Goal: Information Seeking & Learning: Check status

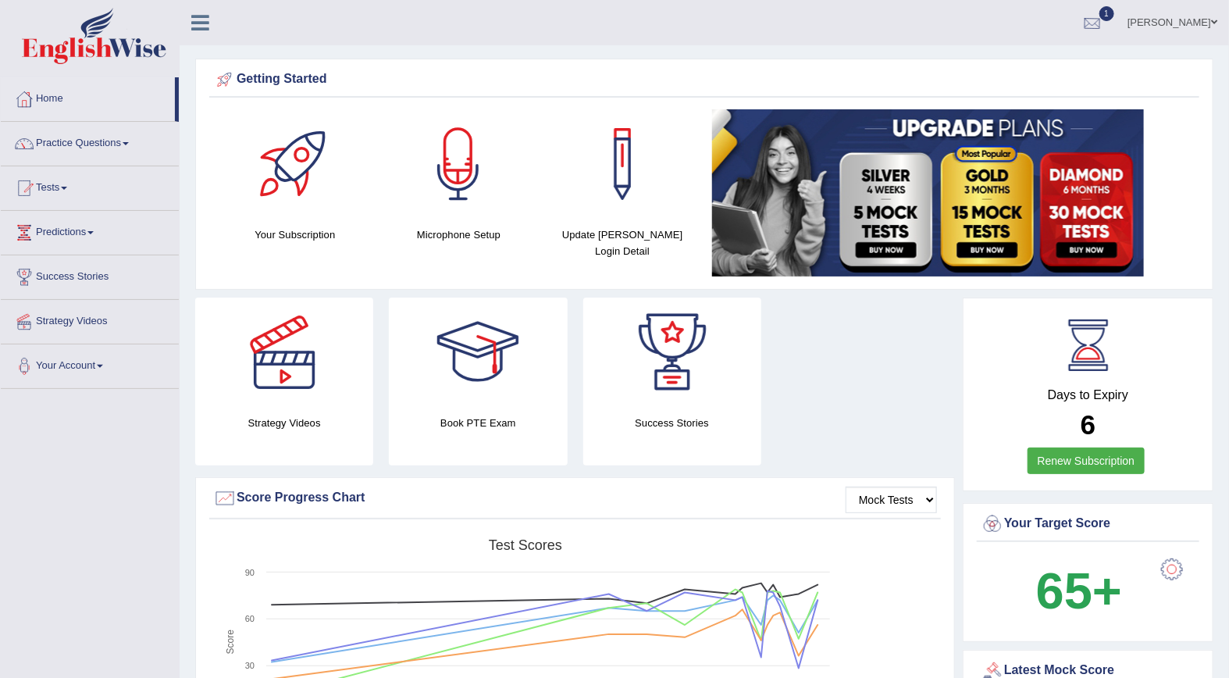
click at [1104, 23] on div at bounding box center [1091, 23] width 23 height 23
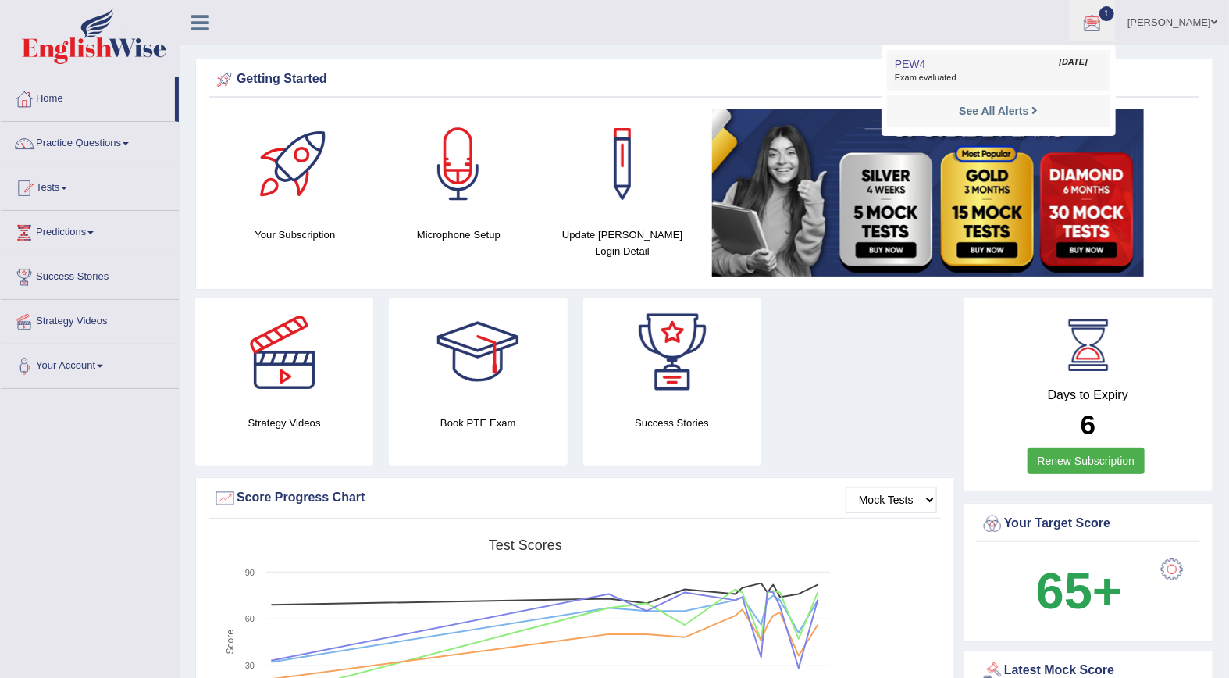
click at [1026, 66] on link "PEW4 Oct 10, 2025 Exam evaluated" at bounding box center [998, 70] width 215 height 33
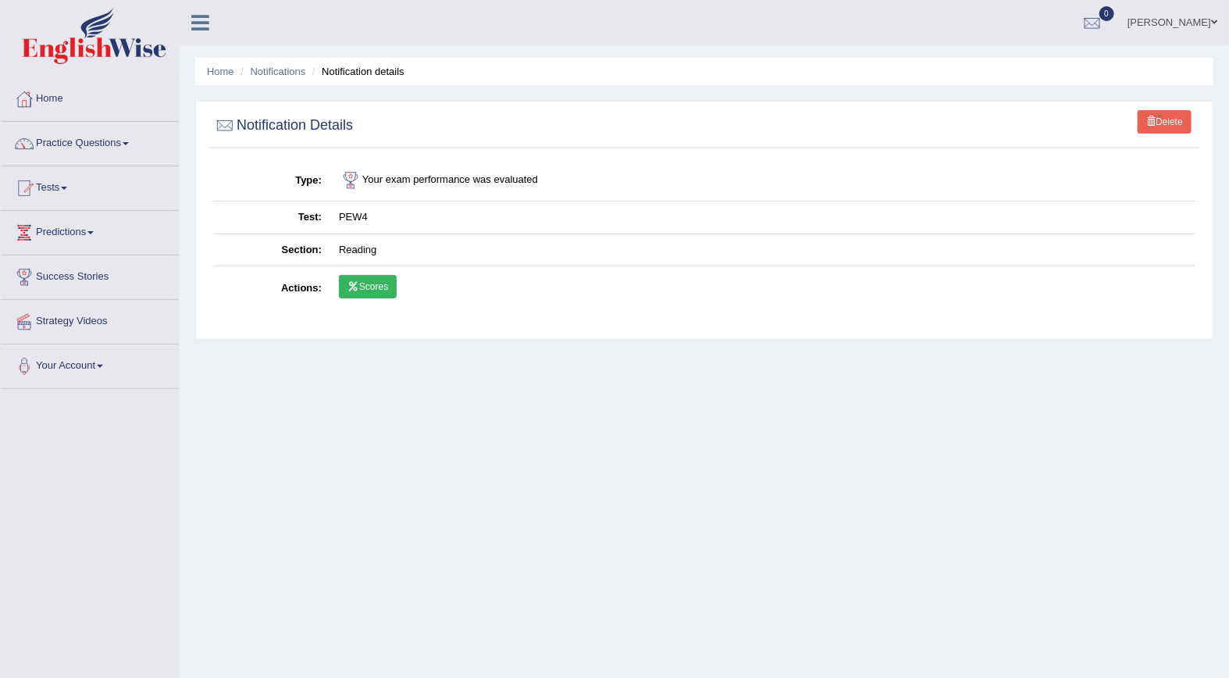
click at [367, 286] on link "Scores" at bounding box center [368, 286] width 58 height 23
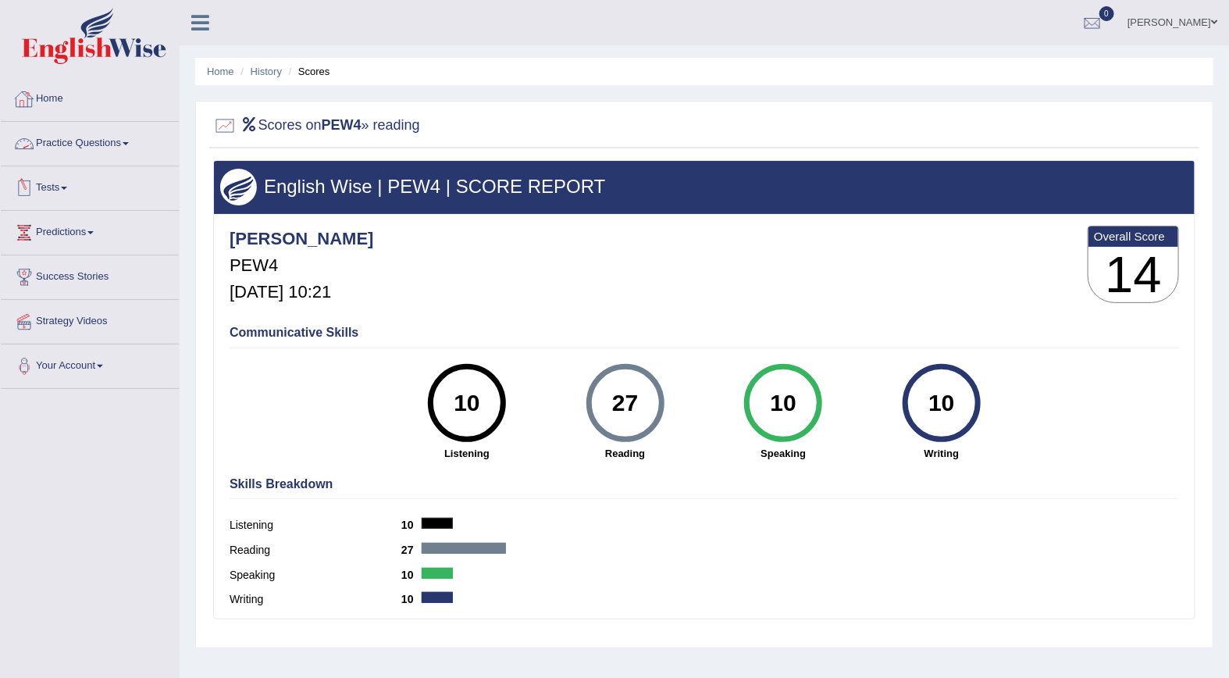
click at [55, 183] on link "Tests" at bounding box center [90, 185] width 178 height 39
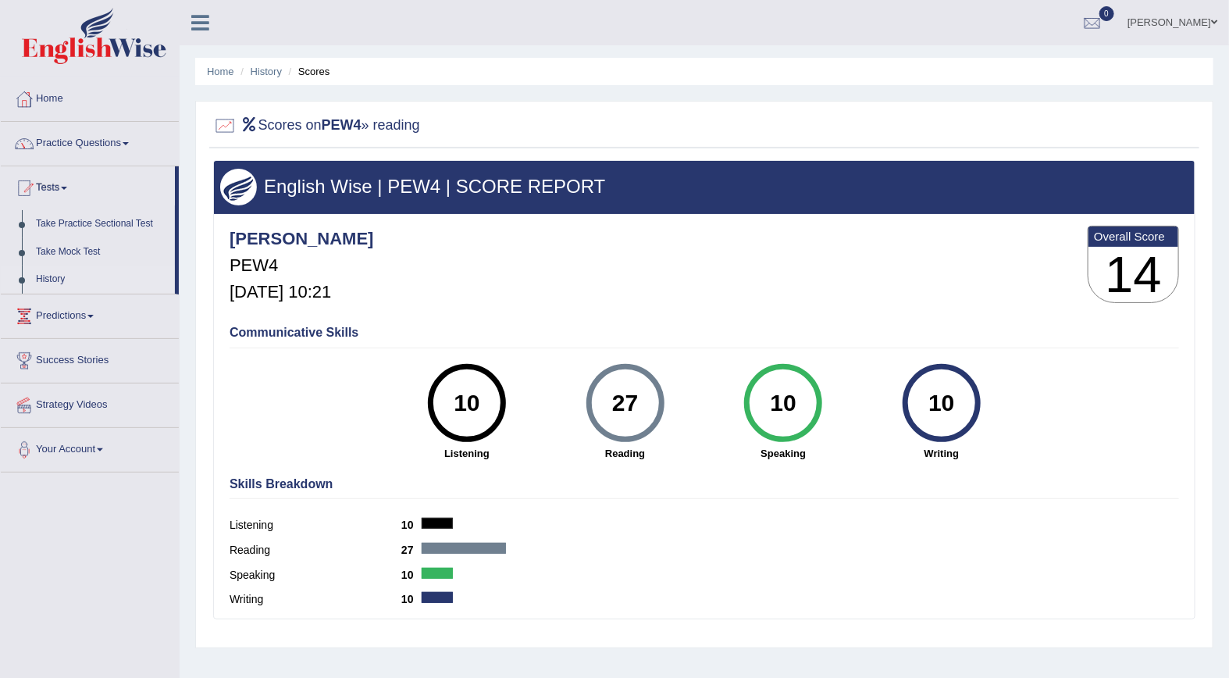
click at [52, 277] on link "History" at bounding box center [102, 279] width 146 height 28
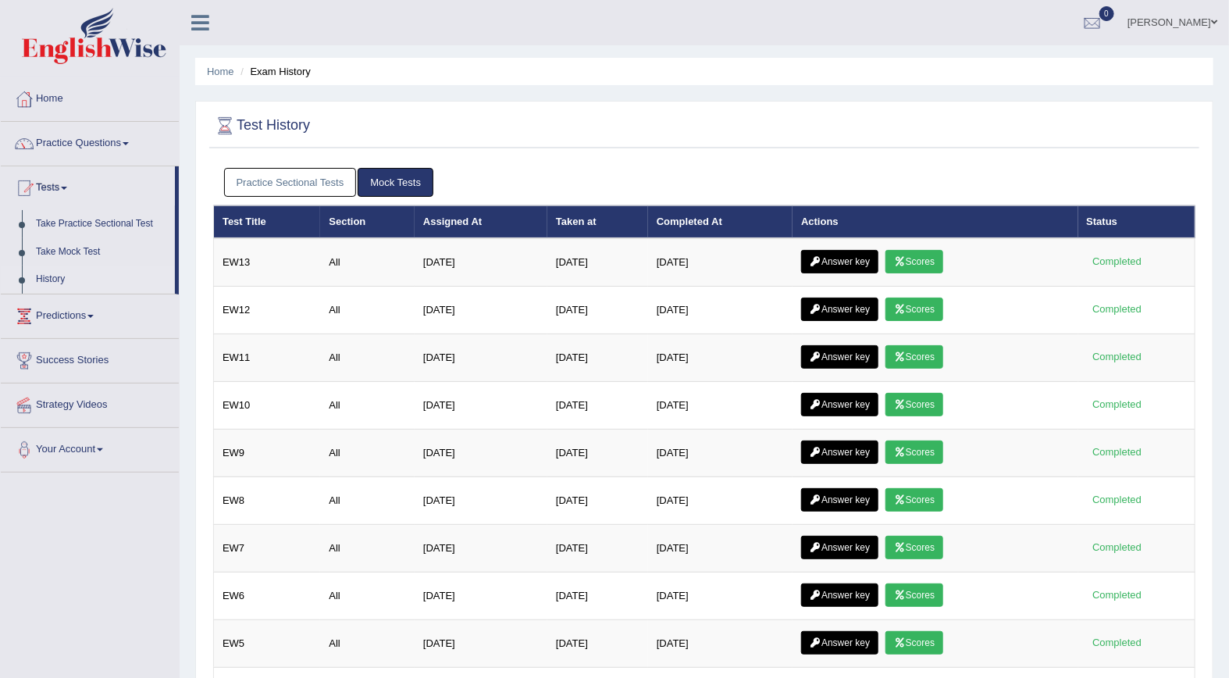
click at [286, 180] on link "Practice Sectional Tests" at bounding box center [290, 182] width 133 height 29
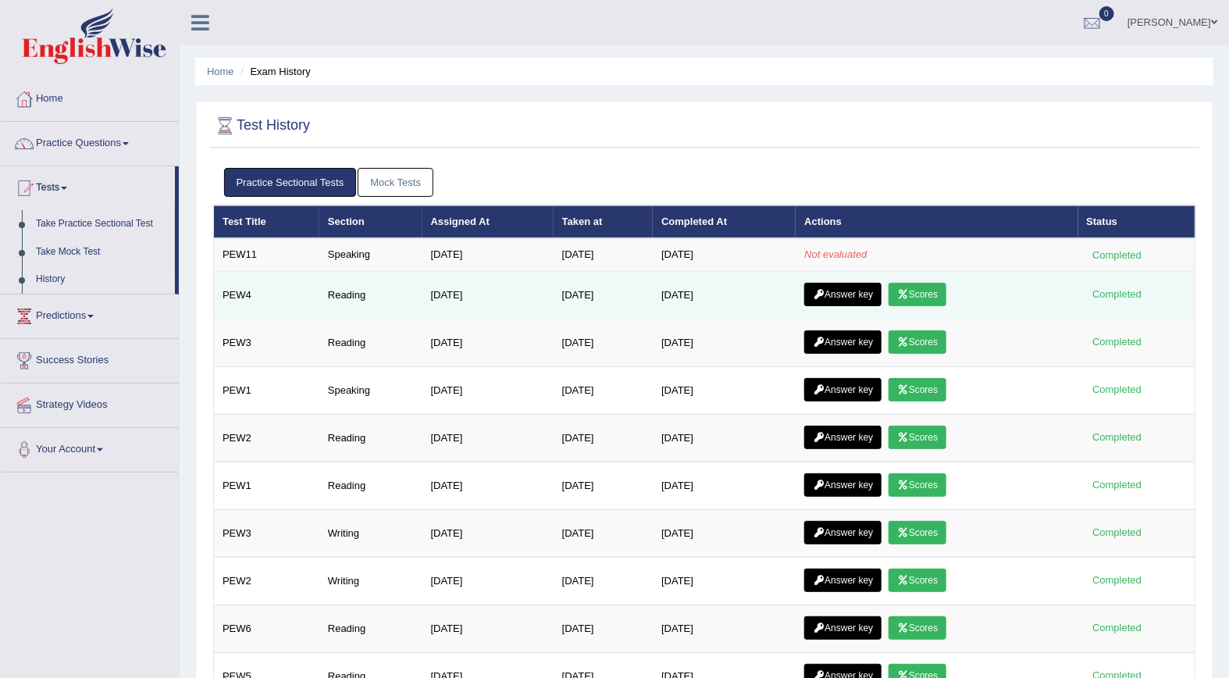
click at [824, 290] on icon at bounding box center [819, 294] width 12 height 9
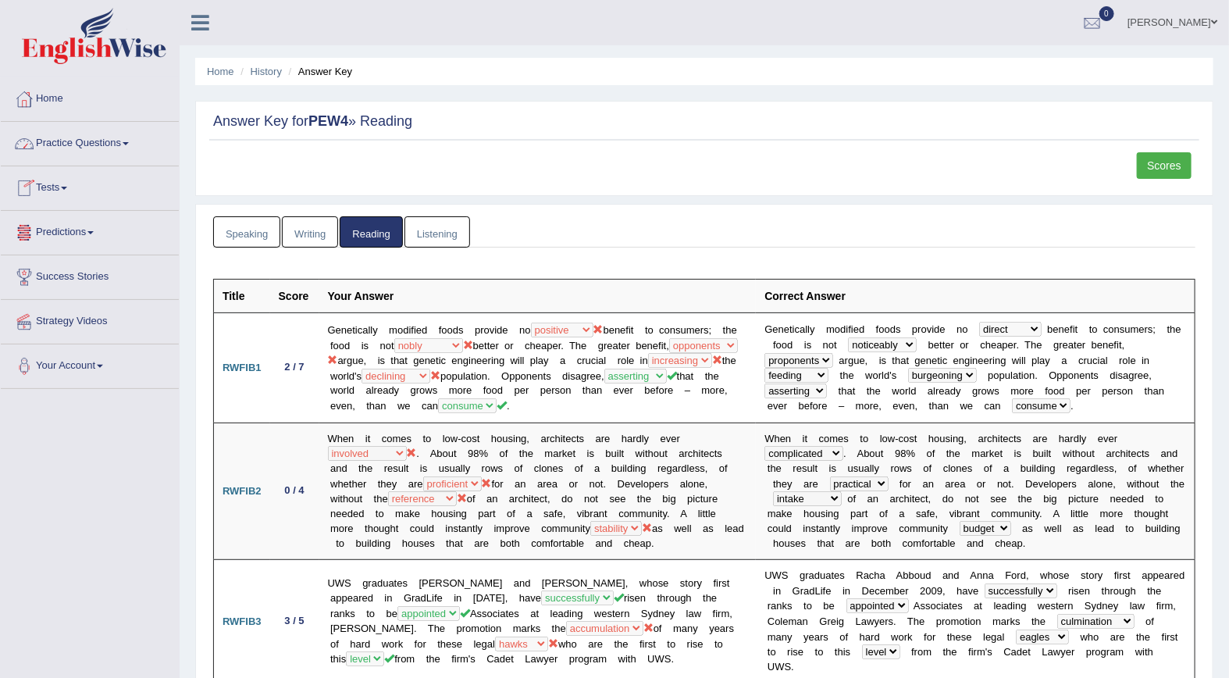
click at [55, 187] on link "Tests" at bounding box center [90, 185] width 178 height 39
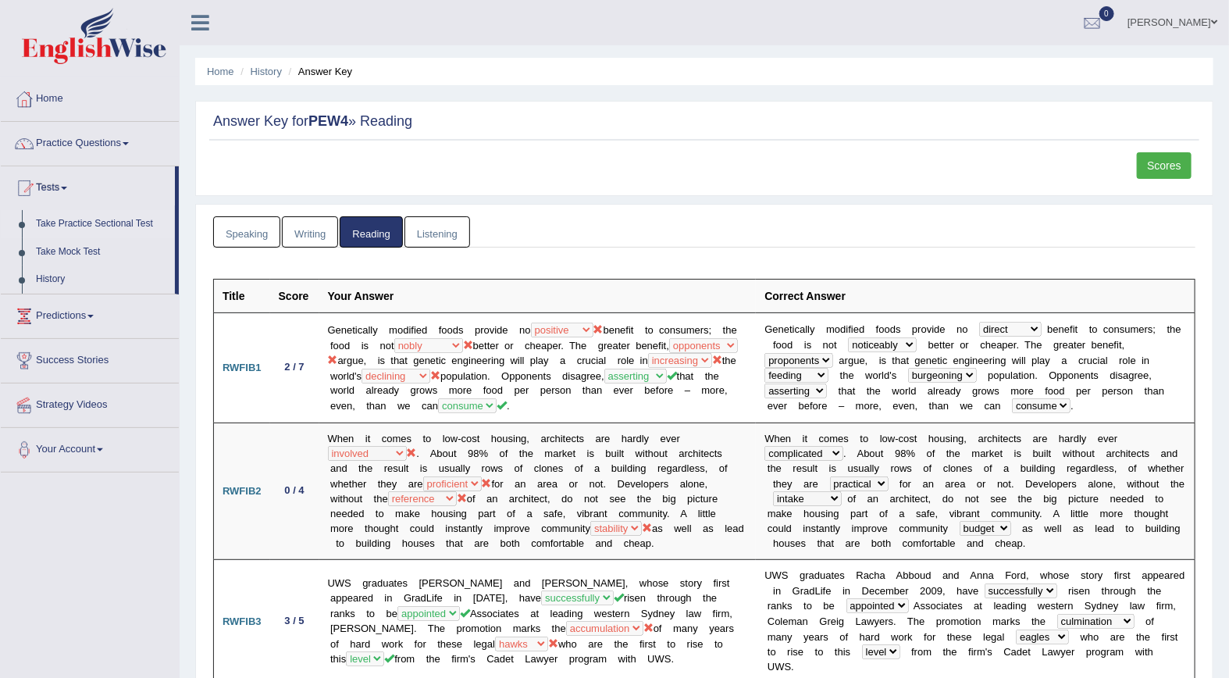
click at [53, 222] on link "Take Practice Sectional Test" at bounding box center [102, 224] width 146 height 28
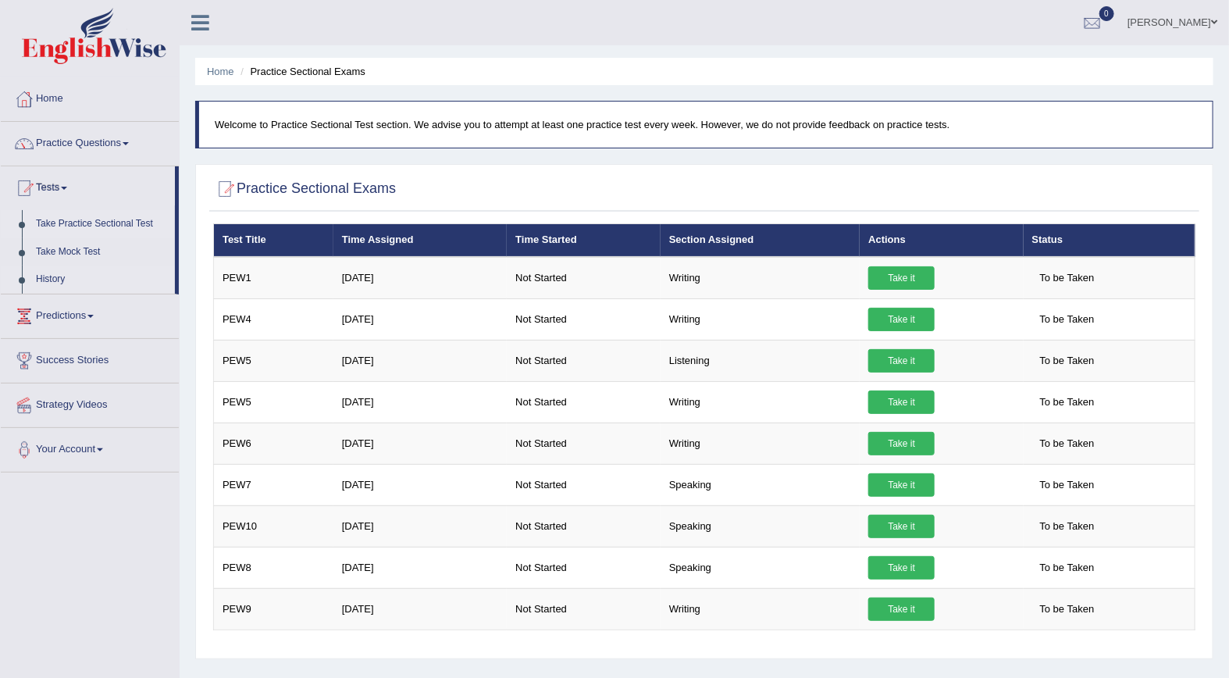
click at [44, 279] on link "History" at bounding box center [102, 279] width 146 height 28
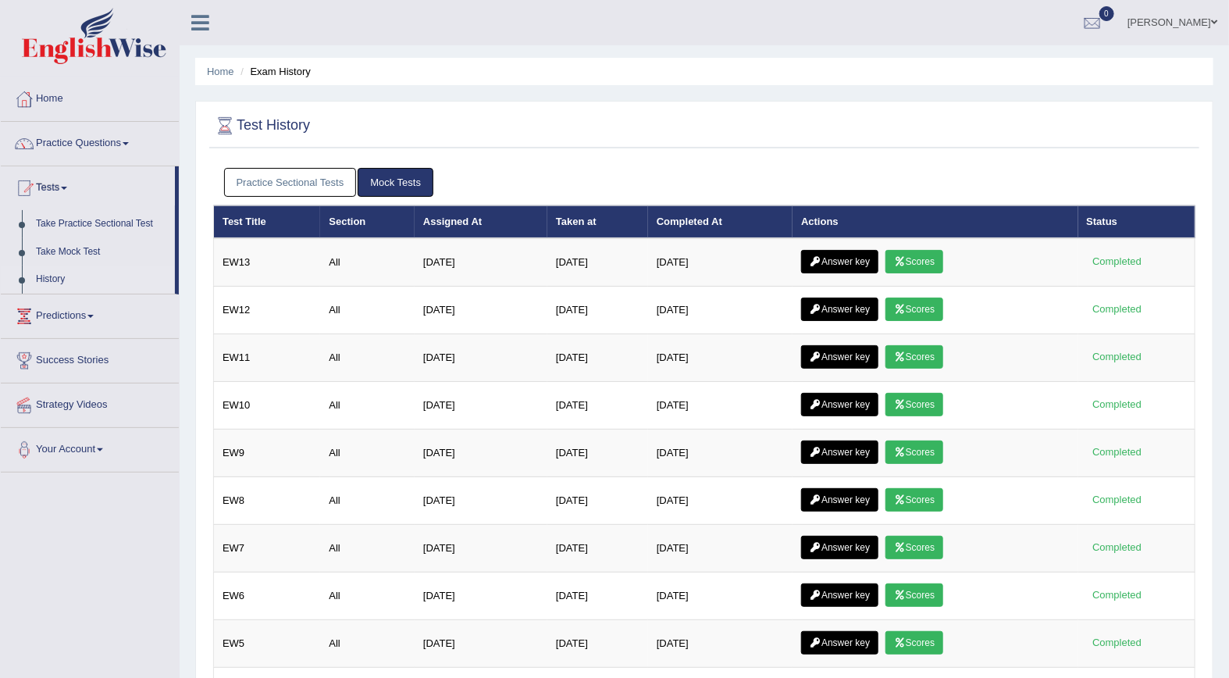
click at [270, 184] on link "Practice Sectional Tests" at bounding box center [290, 182] width 133 height 29
click at [259, 183] on link "Practice Sectional Tests" at bounding box center [290, 182] width 133 height 29
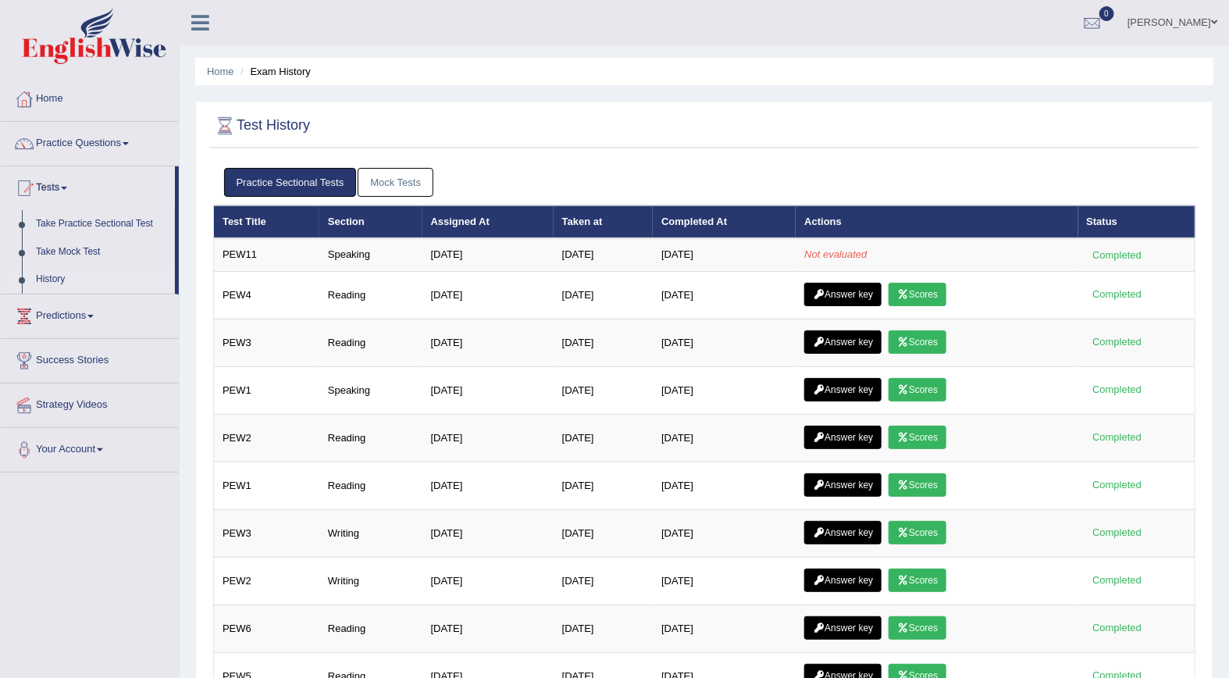
click at [425, 180] on link "Mock Tests" at bounding box center [396, 182] width 76 height 29
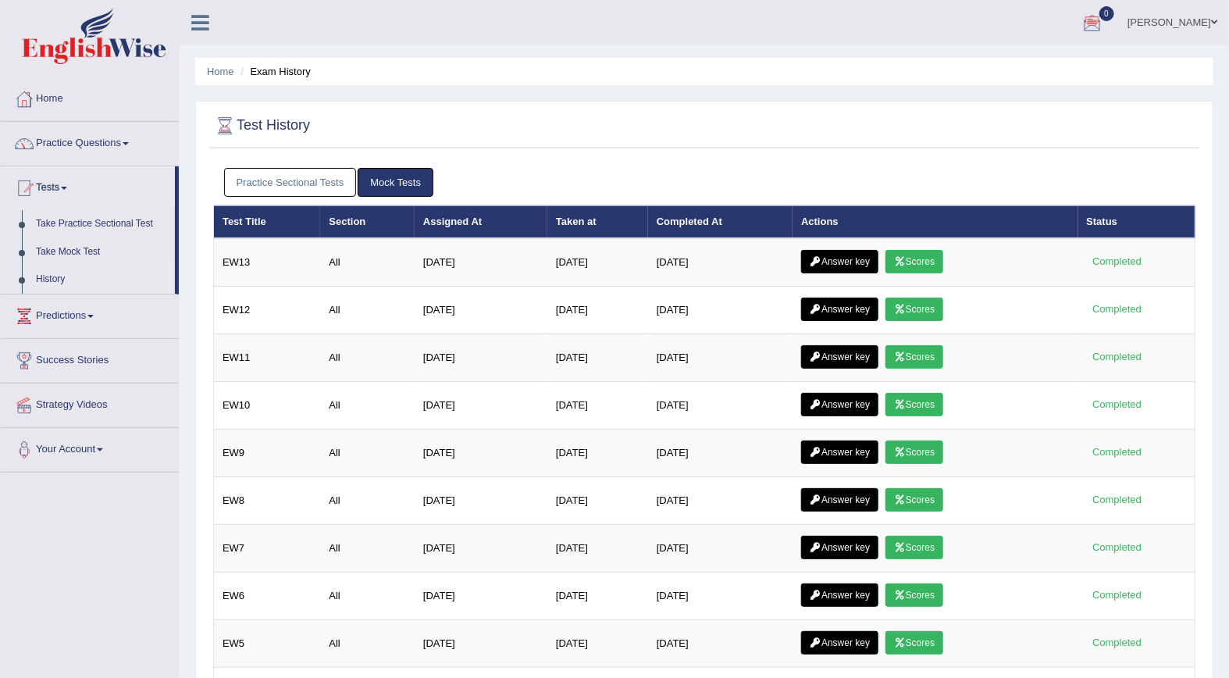
click at [1104, 20] on div at bounding box center [1091, 23] width 23 height 23
click at [984, 20] on ul "Mohita Negi Toggle navigation Username: Mohita Access Type: Online Subscription…" at bounding box center [861, 22] width 735 height 44
click at [404, 181] on link "Mock Tests" at bounding box center [396, 182] width 76 height 29
click at [287, 186] on link "Practice Sectional Tests" at bounding box center [290, 182] width 133 height 29
click at [284, 188] on link "Practice Sectional Tests" at bounding box center [290, 182] width 133 height 29
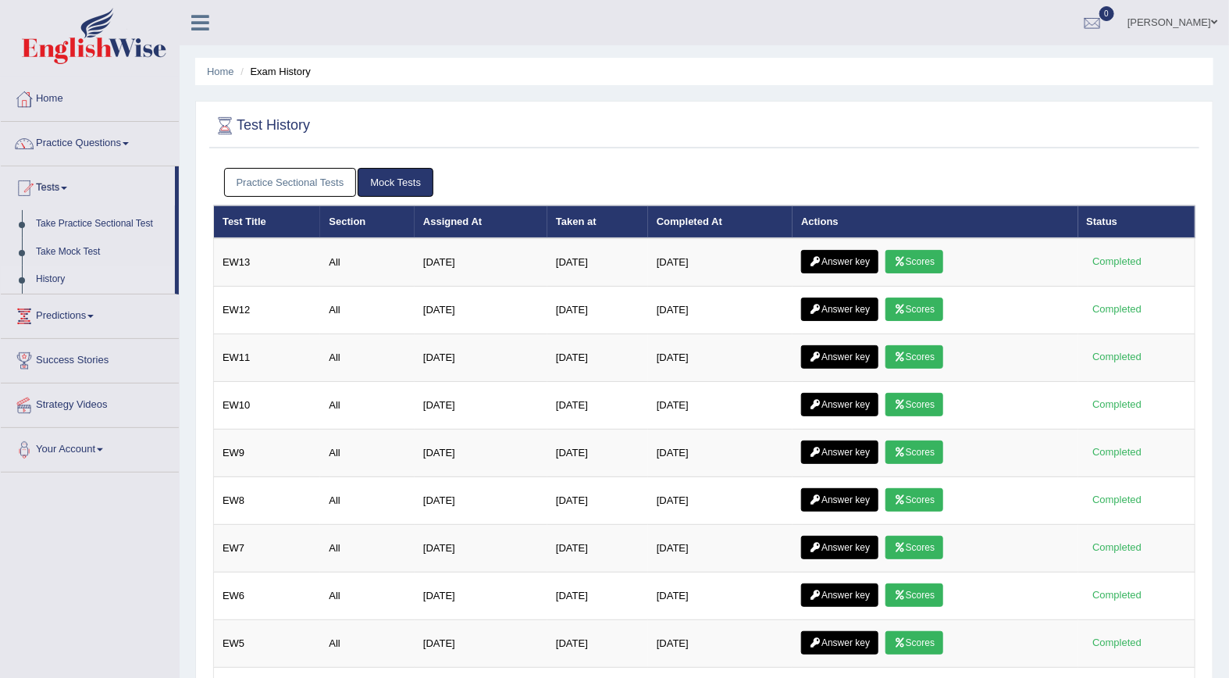
click at [310, 187] on link "Practice Sectional Tests" at bounding box center [290, 182] width 133 height 29
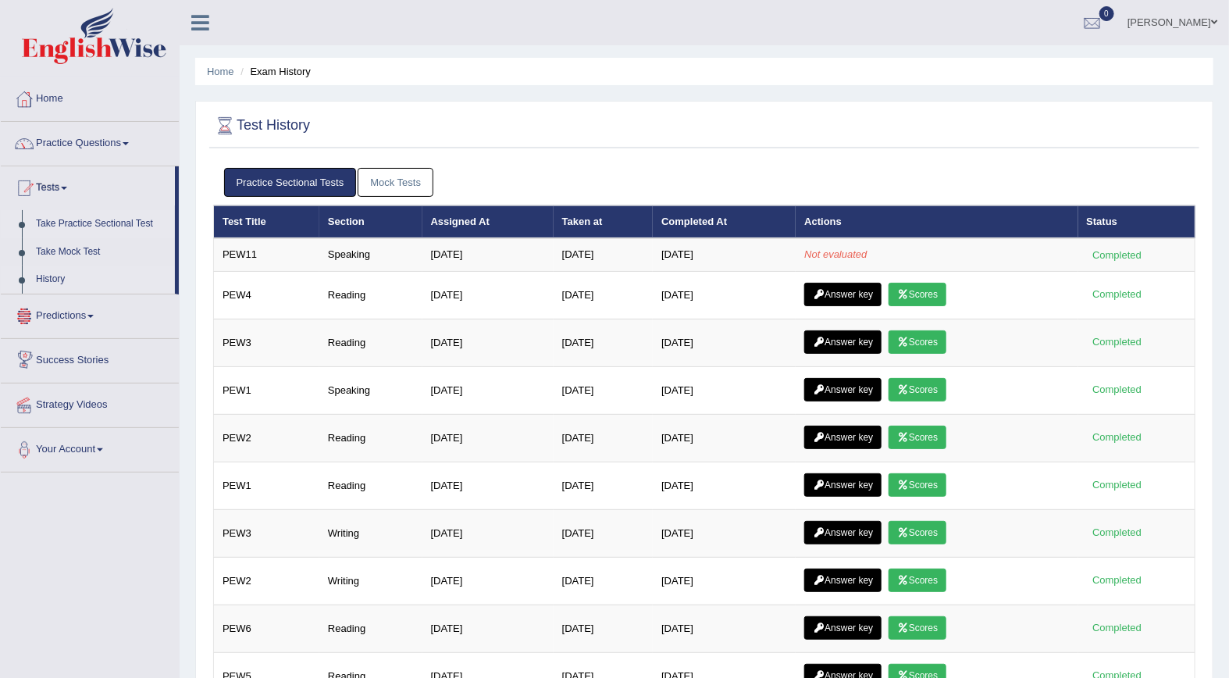
click at [59, 221] on link "Take Practice Sectional Test" at bounding box center [102, 224] width 146 height 28
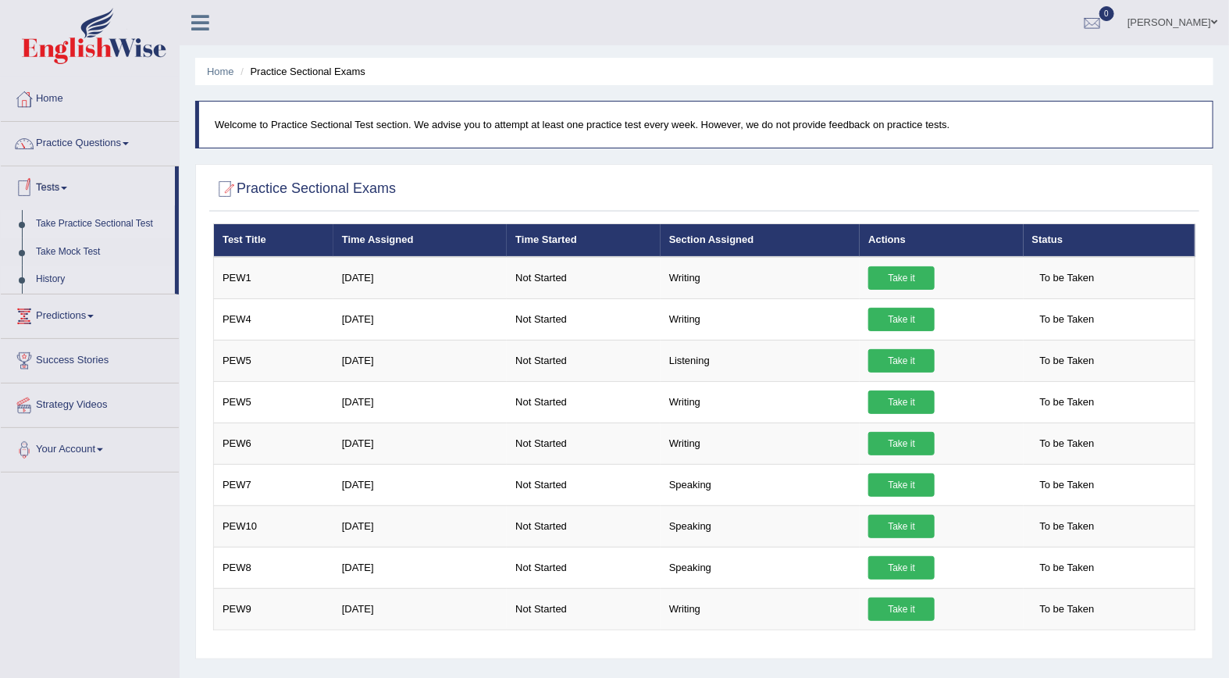
click at [41, 281] on link "History" at bounding box center [102, 279] width 146 height 28
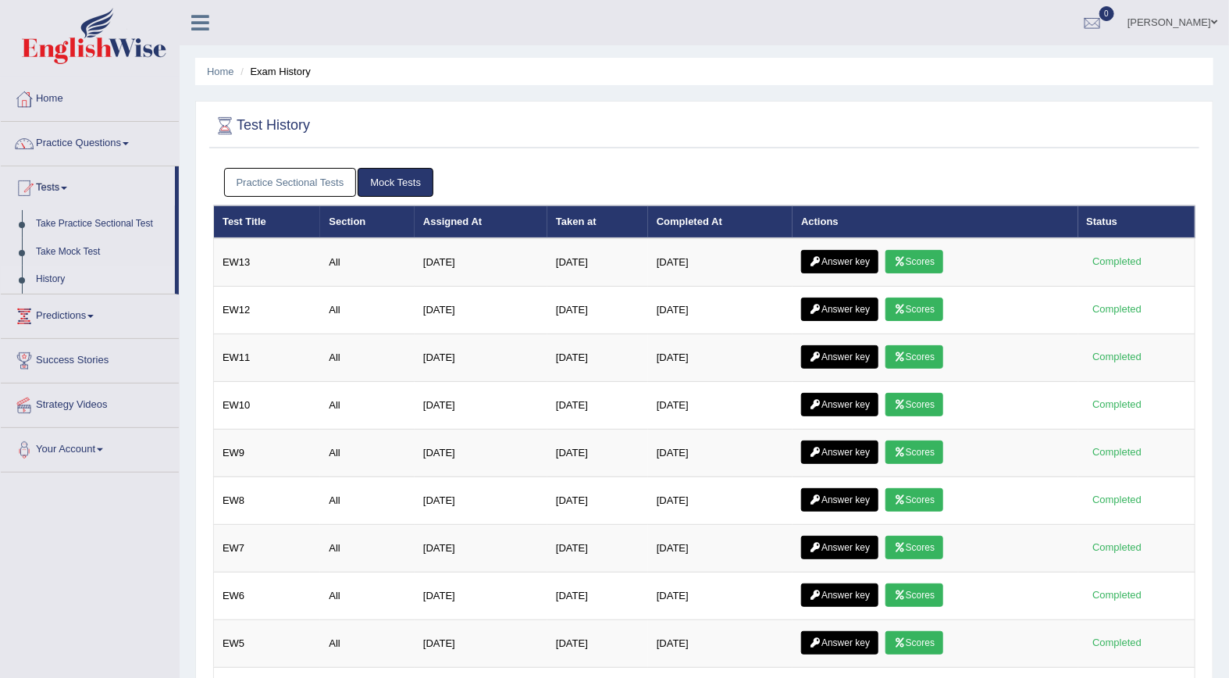
click at [276, 185] on link "Practice Sectional Tests" at bounding box center [290, 182] width 133 height 29
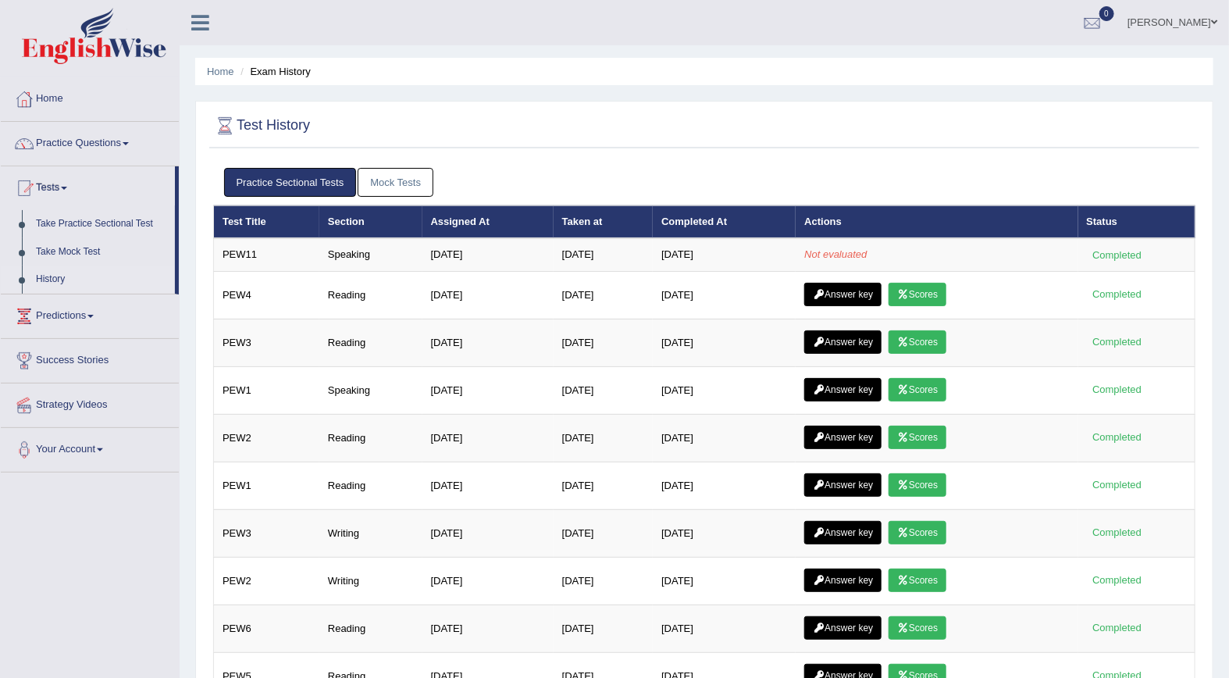
click at [390, 180] on link "Mock Tests" at bounding box center [396, 182] width 76 height 29
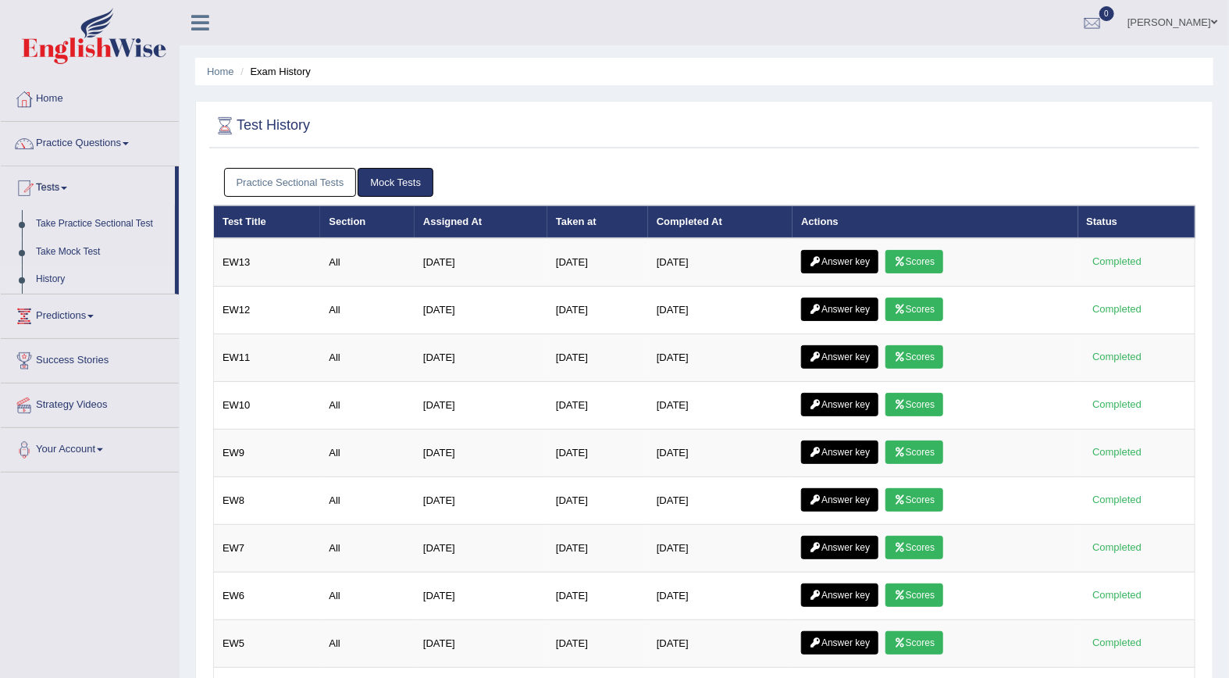
click at [301, 177] on link "Practice Sectional Tests" at bounding box center [290, 182] width 133 height 29
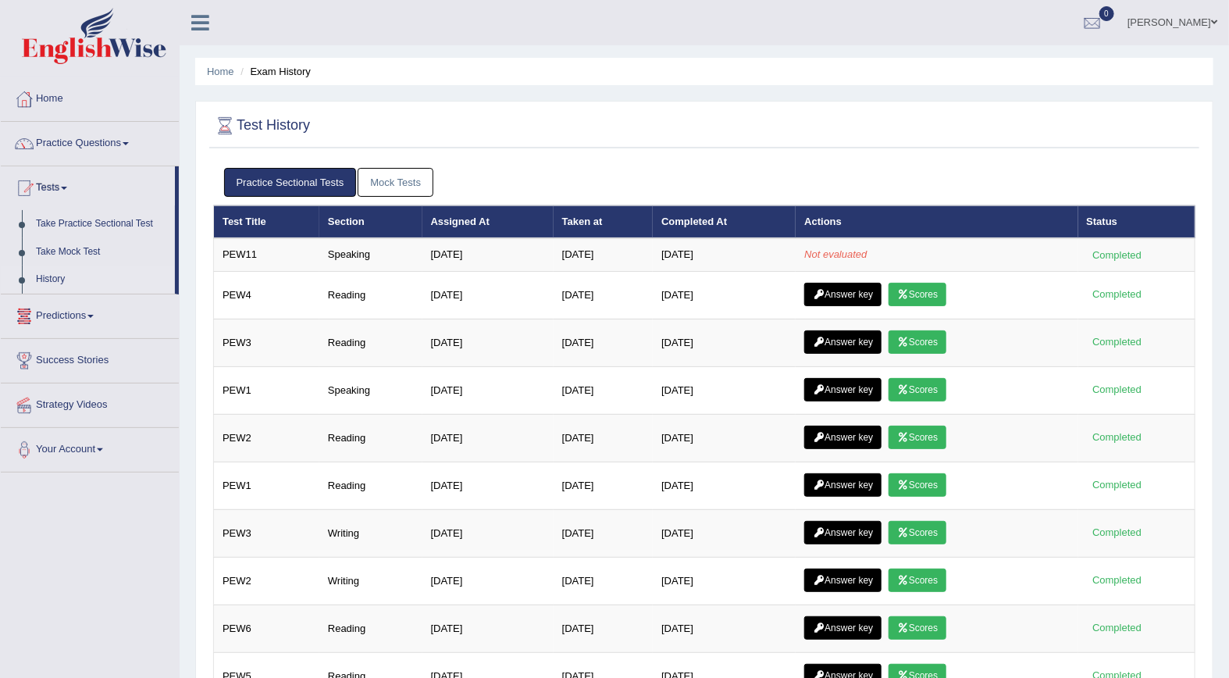
click at [52, 316] on link "Predictions" at bounding box center [90, 313] width 178 height 39
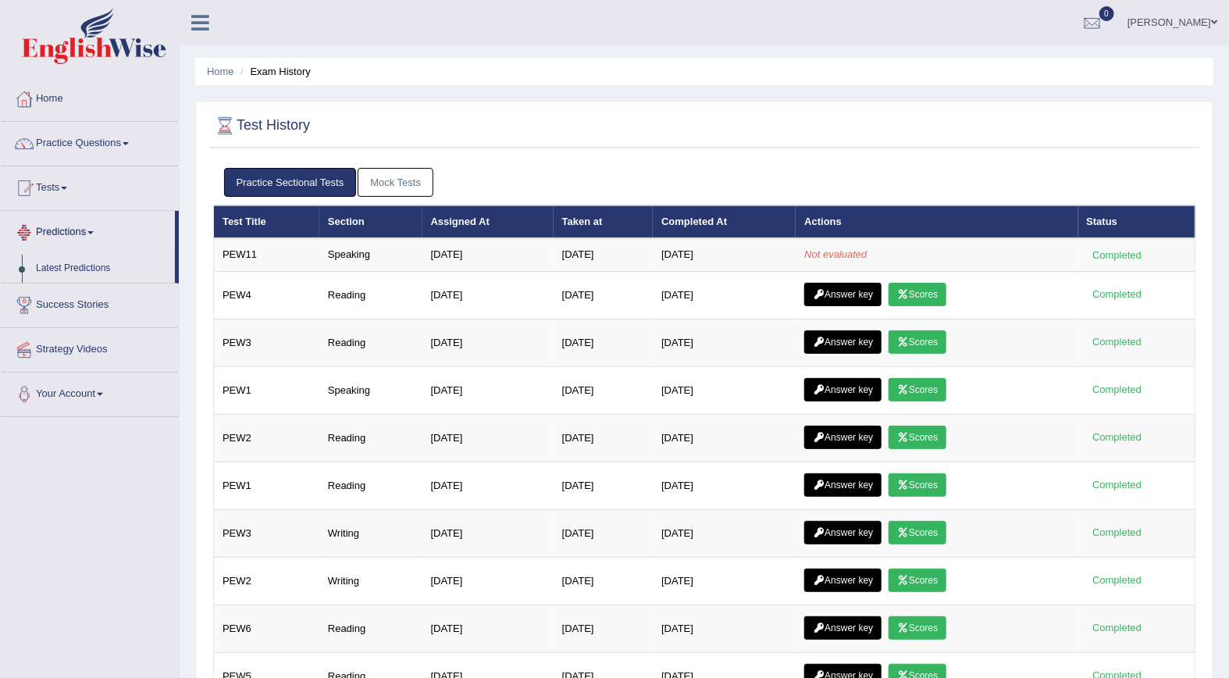
click at [66, 230] on link "Predictions" at bounding box center [88, 230] width 174 height 39
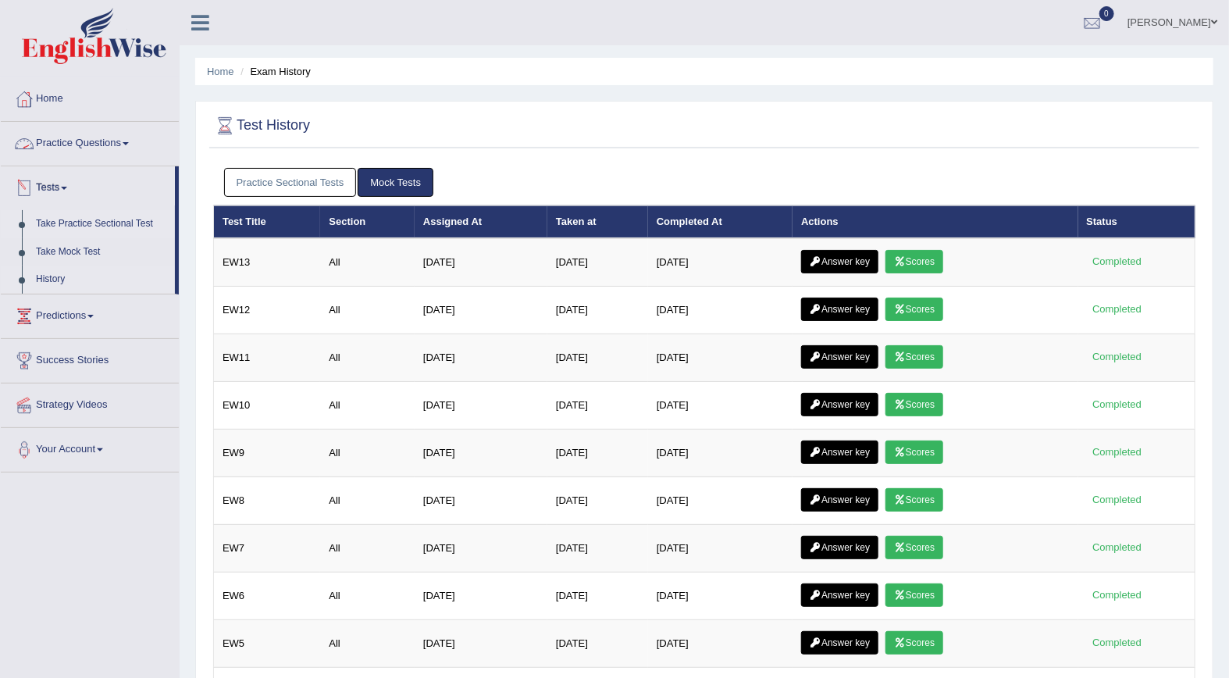
click at [73, 226] on link "Take Practice Sectional Test" at bounding box center [102, 224] width 146 height 28
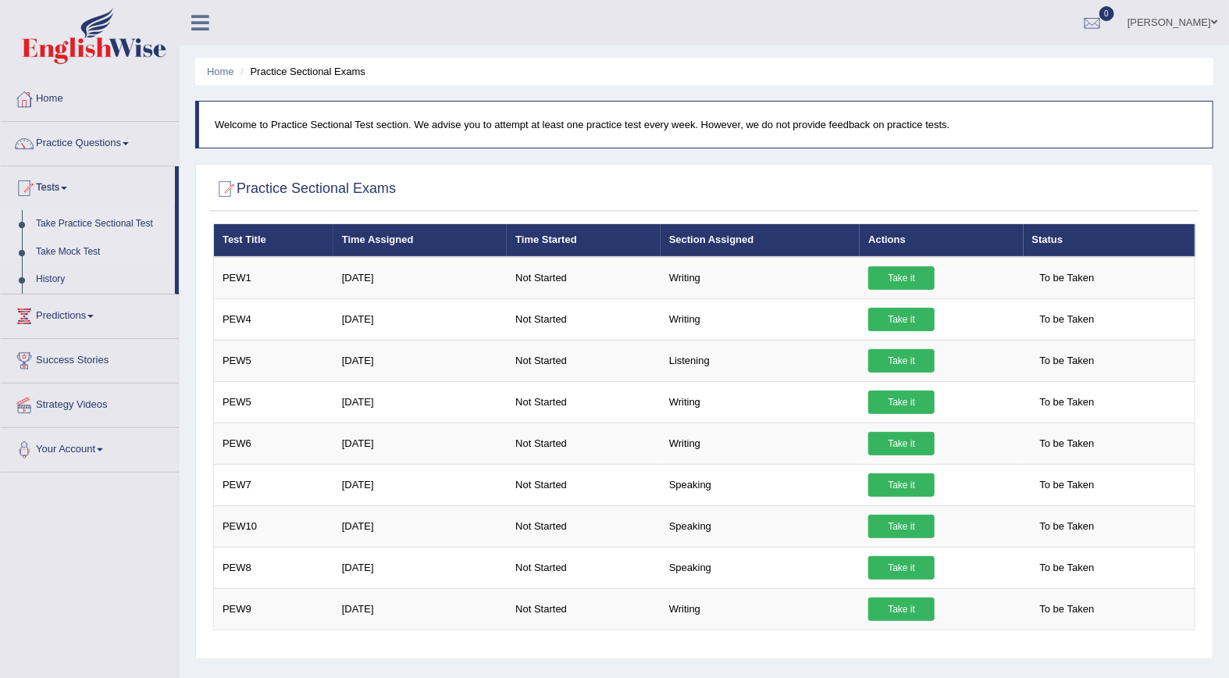
click at [75, 254] on link "Take Mock Test" at bounding box center [102, 252] width 146 height 28
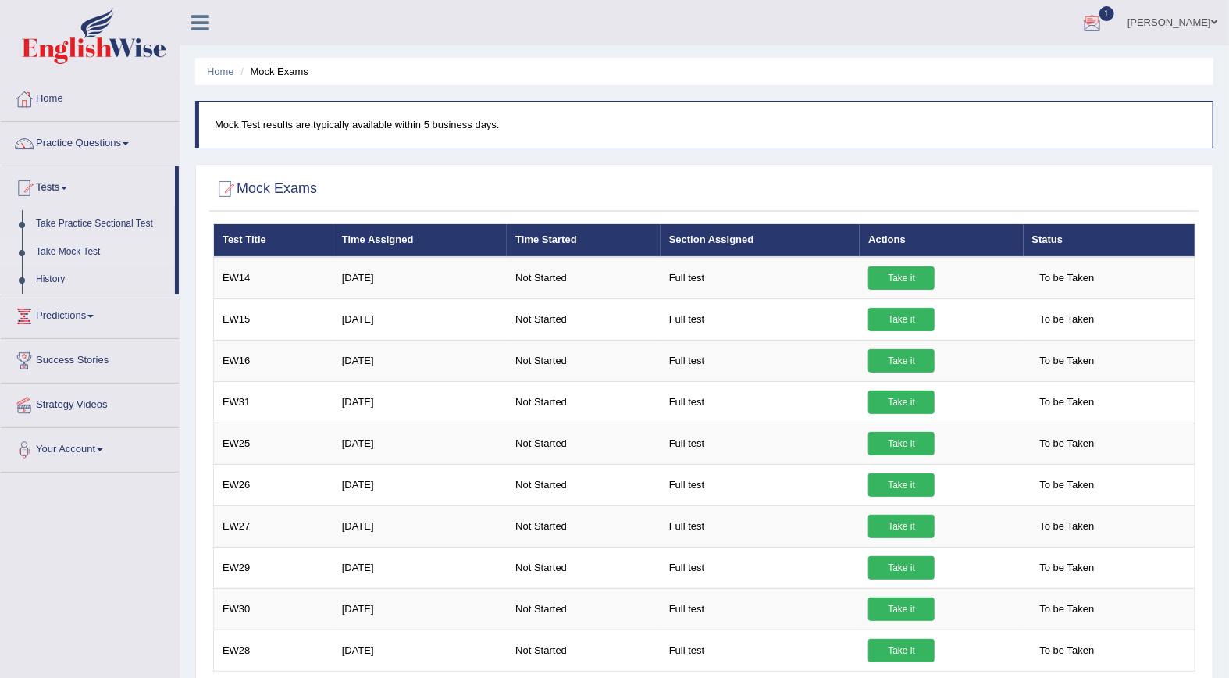
click at [1104, 27] on div at bounding box center [1091, 23] width 23 height 23
click at [1052, 63] on link "PEW11 Oct 10, 2025 Exam evaluated" at bounding box center [998, 70] width 215 height 33
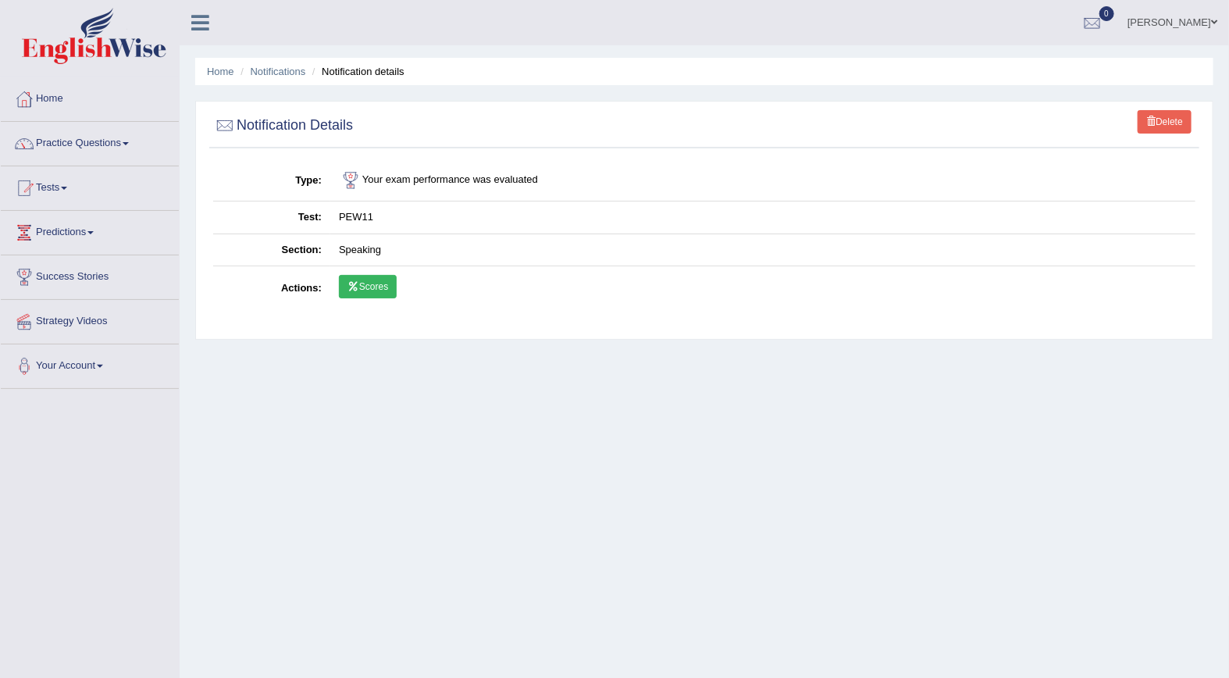
click at [378, 290] on link "Scores" at bounding box center [368, 286] width 58 height 23
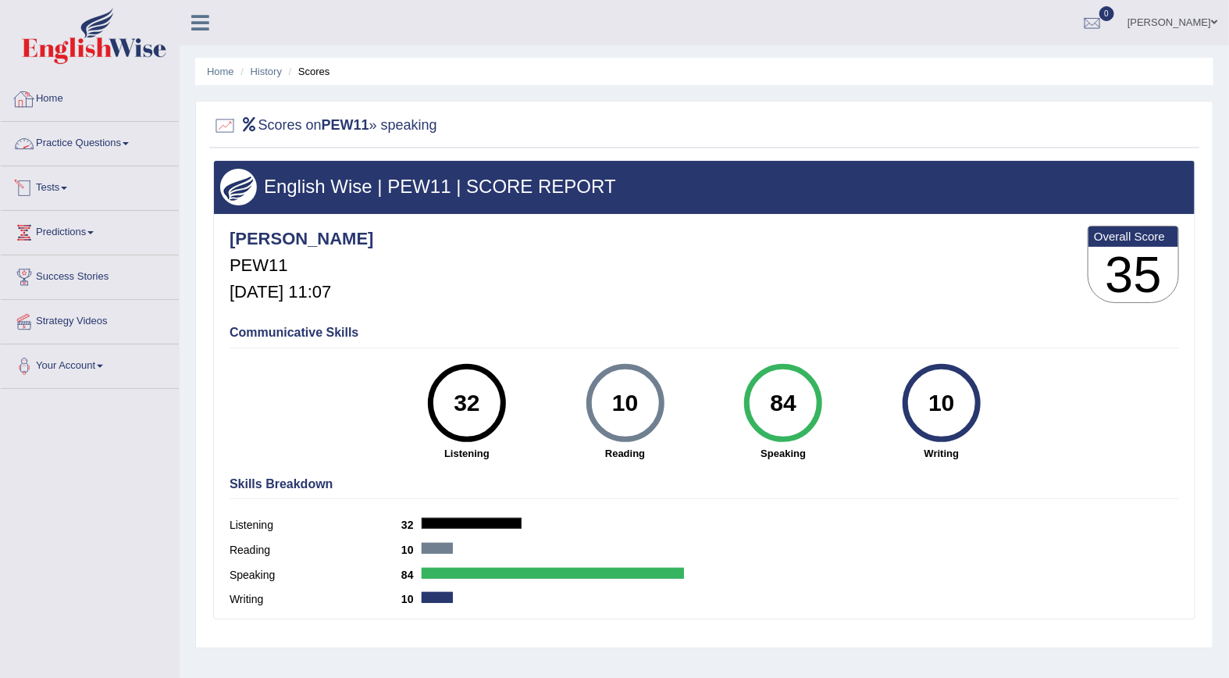
click at [57, 183] on link "Tests" at bounding box center [90, 185] width 178 height 39
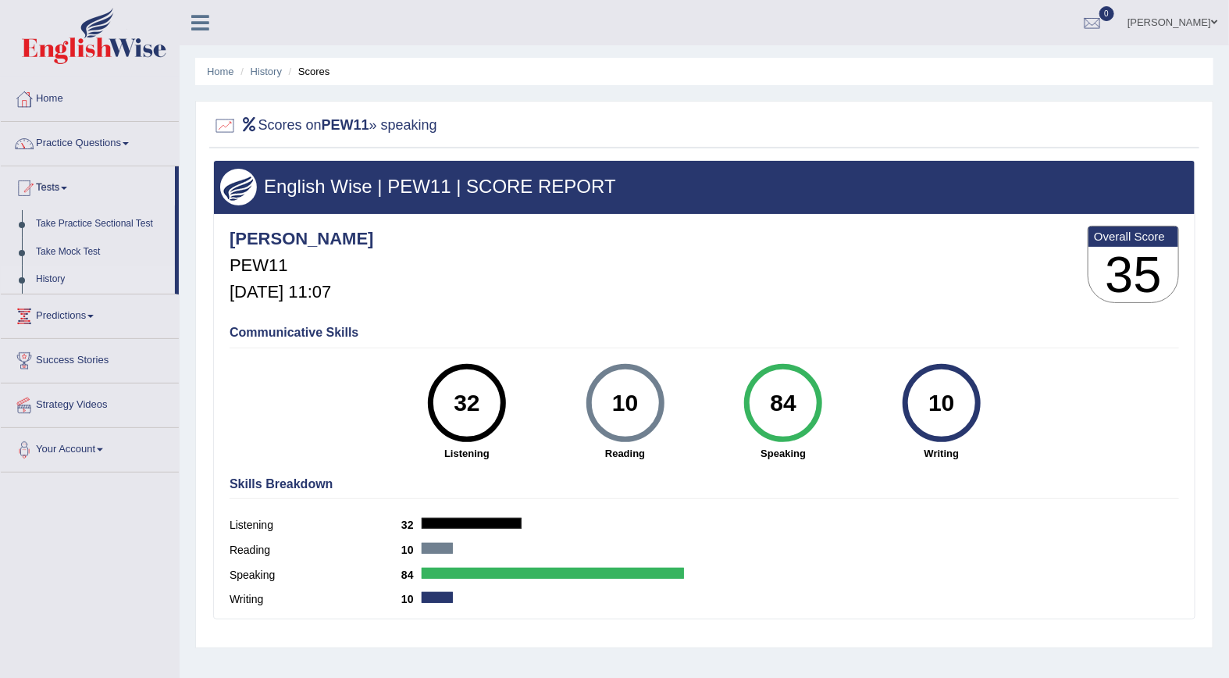
click at [51, 279] on link "History" at bounding box center [102, 279] width 146 height 28
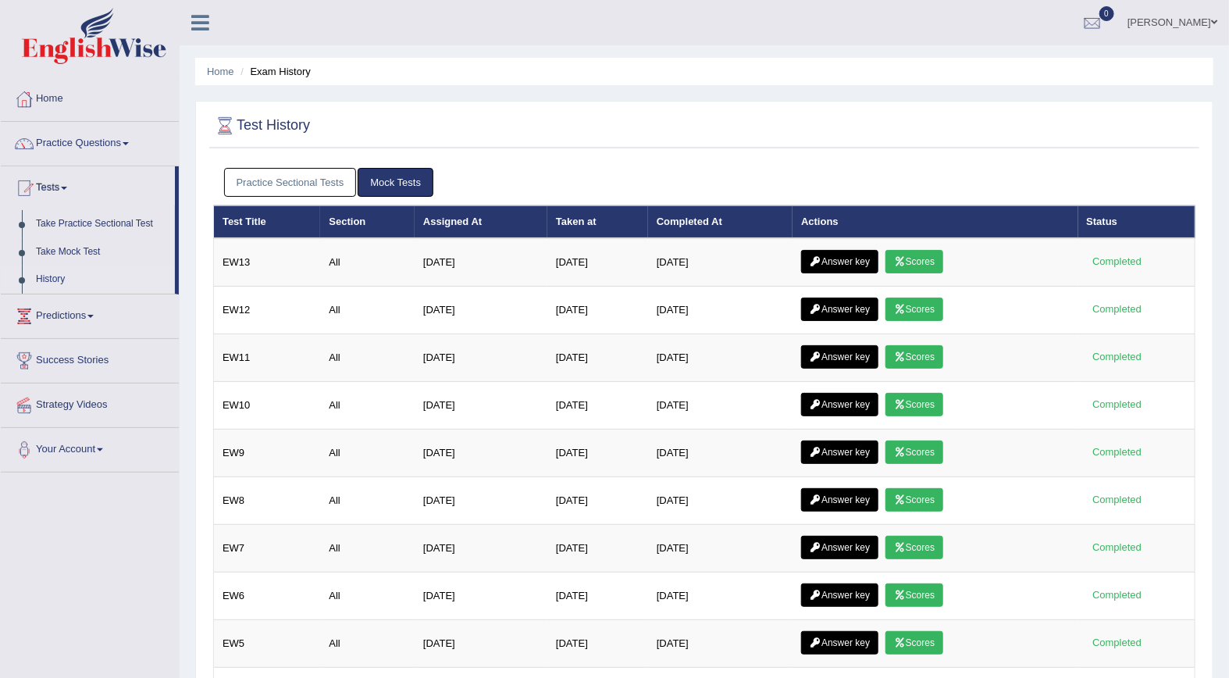
click at [303, 181] on link "Practice Sectional Tests" at bounding box center [290, 182] width 133 height 29
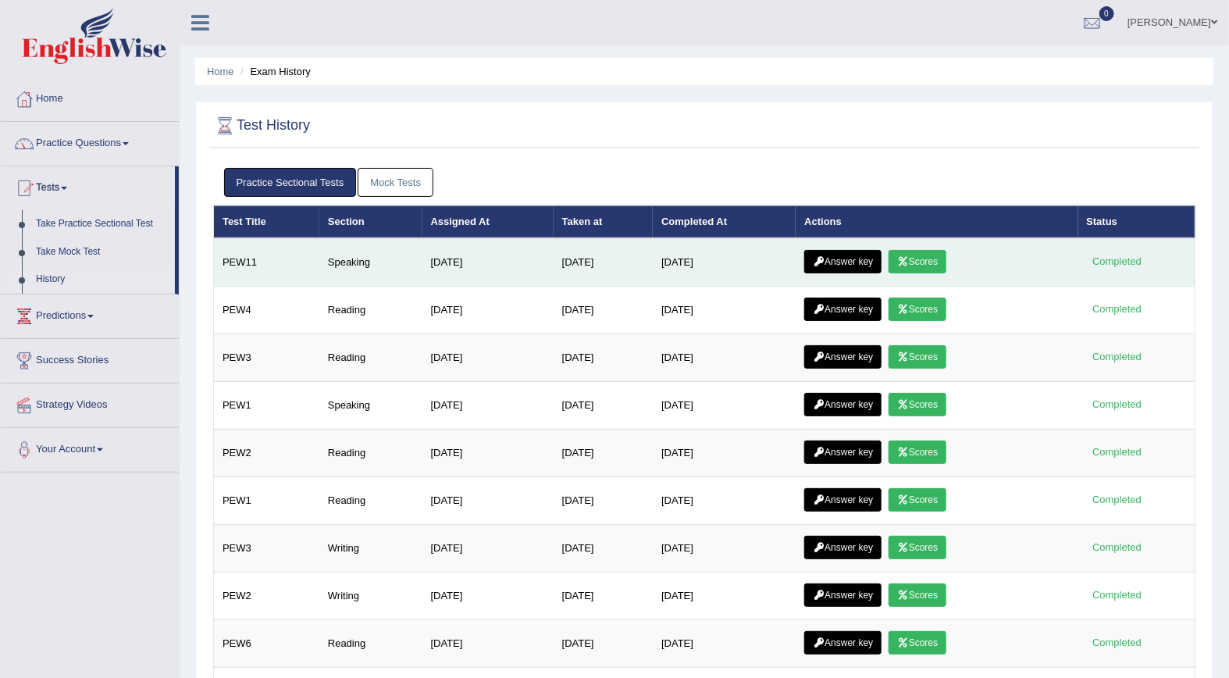
click at [857, 259] on link "Answer key" at bounding box center [842, 261] width 77 height 23
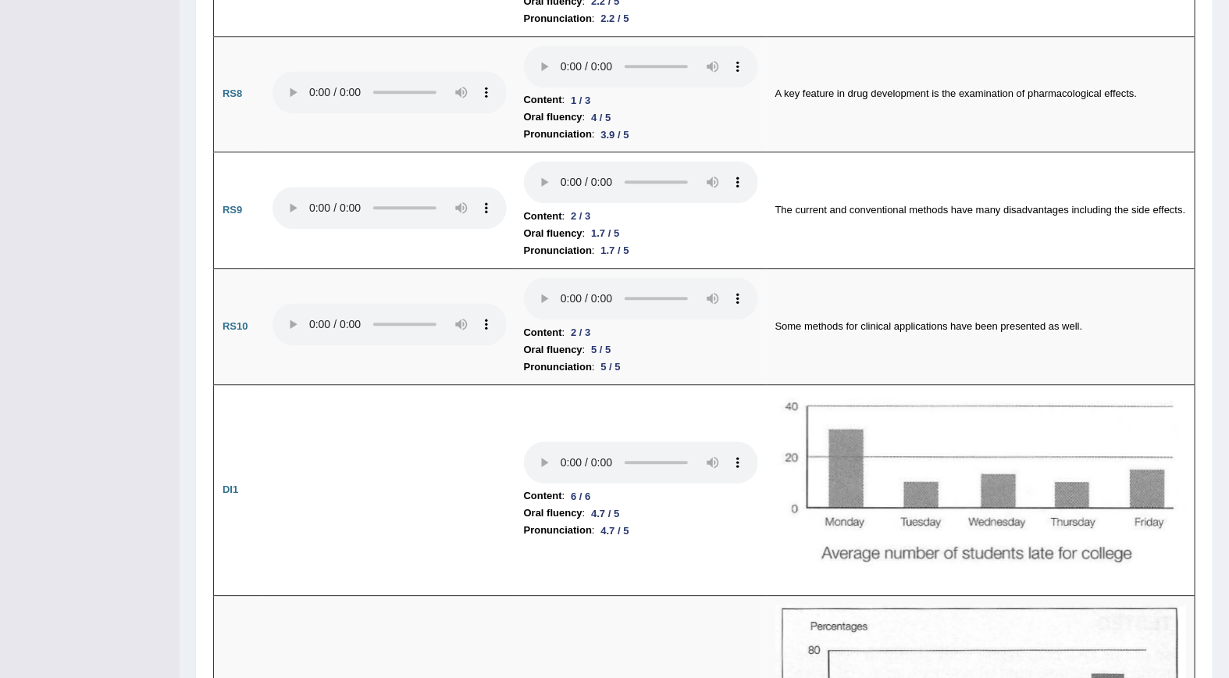
scroll to position [1860, 0]
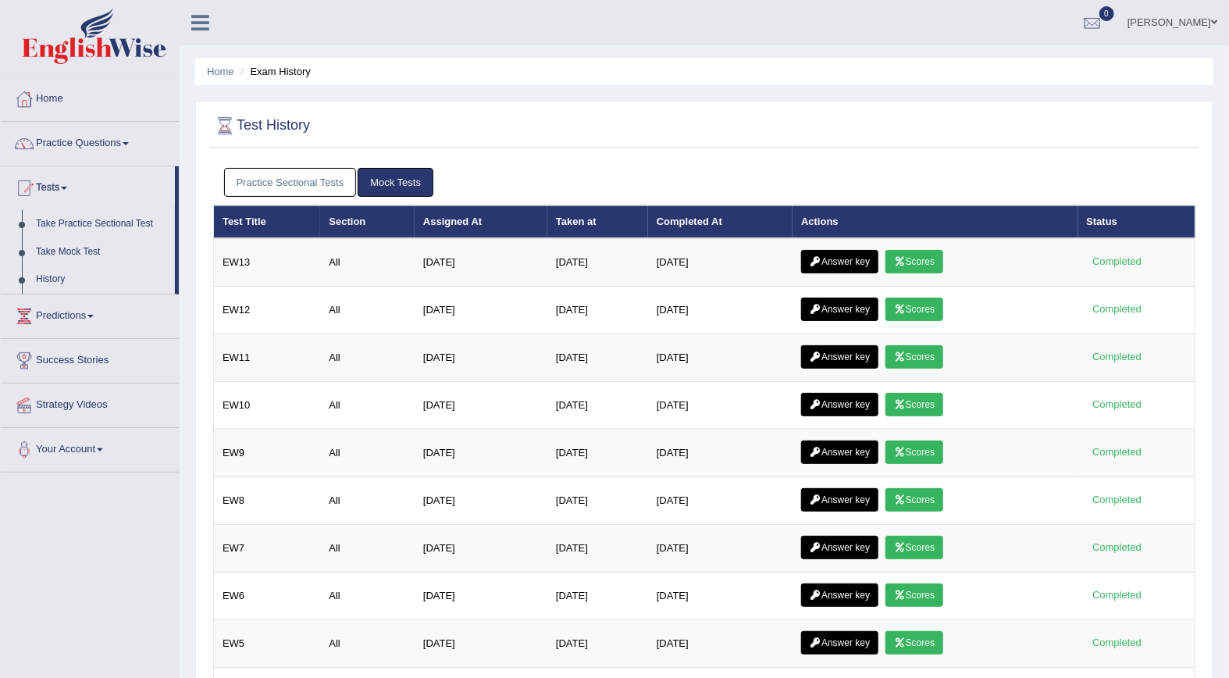
drag, startPoint x: 0, startPoint y: 0, endPoint x: 312, endPoint y: 190, distance: 365.8
click at [312, 190] on link "Practice Sectional Tests" at bounding box center [290, 182] width 133 height 29
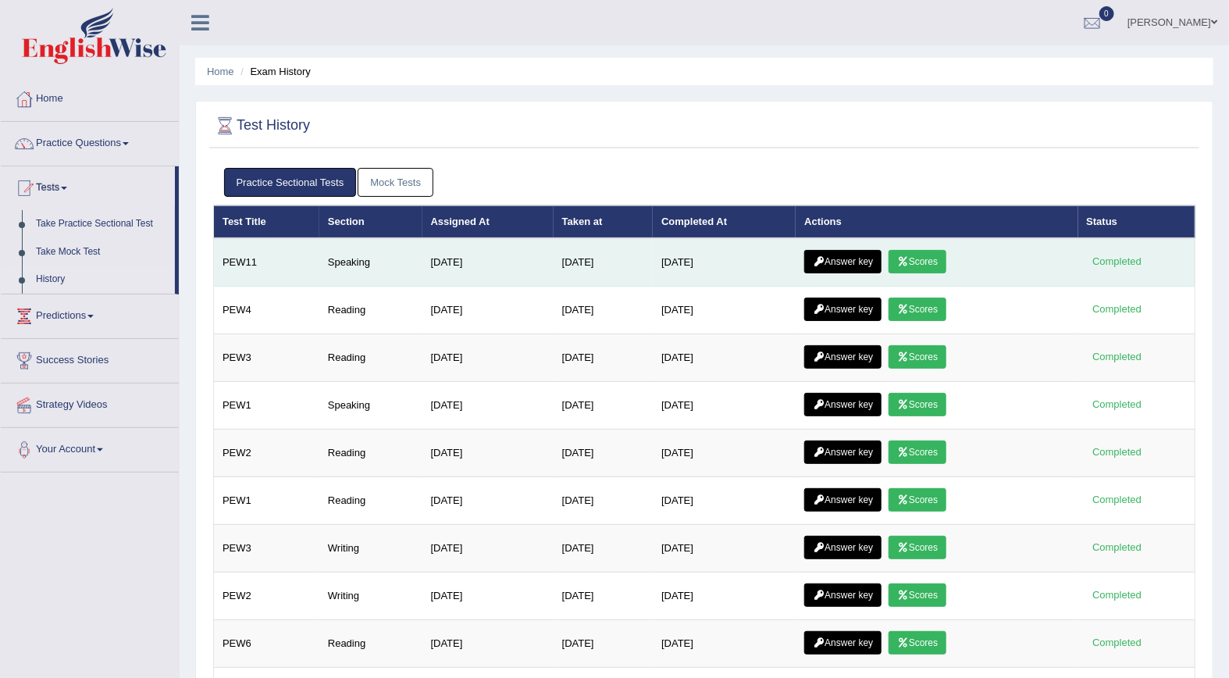
click at [849, 274] on td "Answer key Scores" at bounding box center [936, 262] width 282 height 48
click at [848, 267] on link "Answer key" at bounding box center [842, 261] width 77 height 23
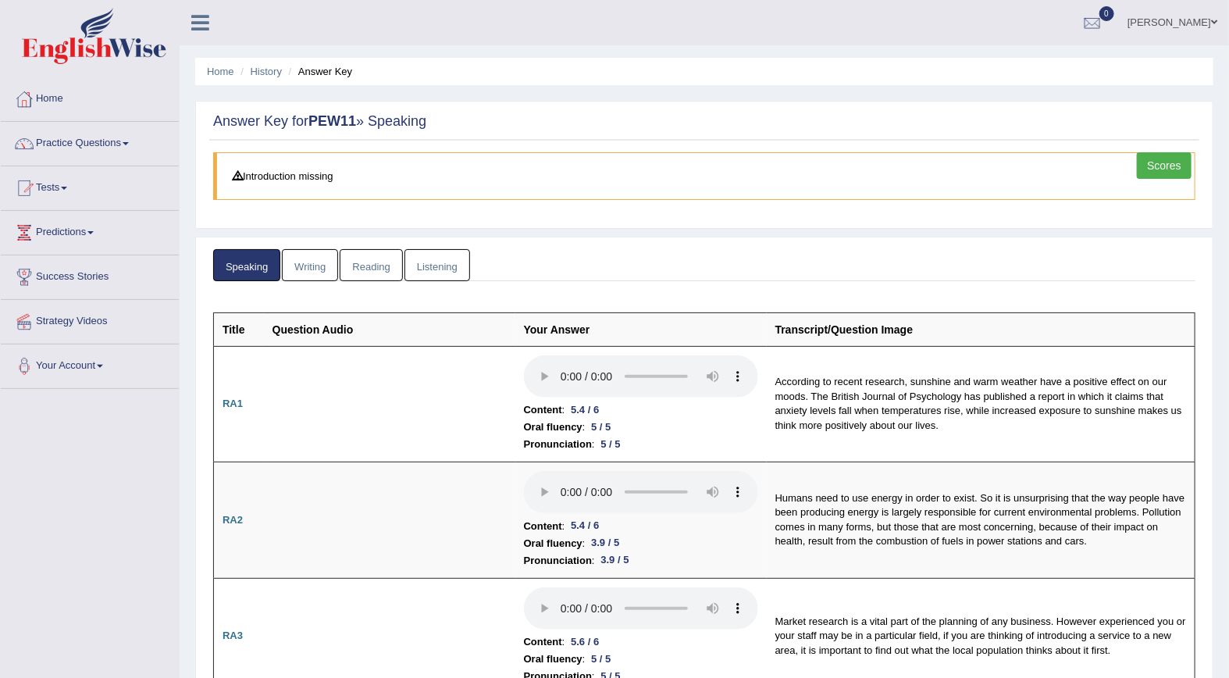
click at [315, 266] on link "Writing" at bounding box center [310, 265] width 56 height 32
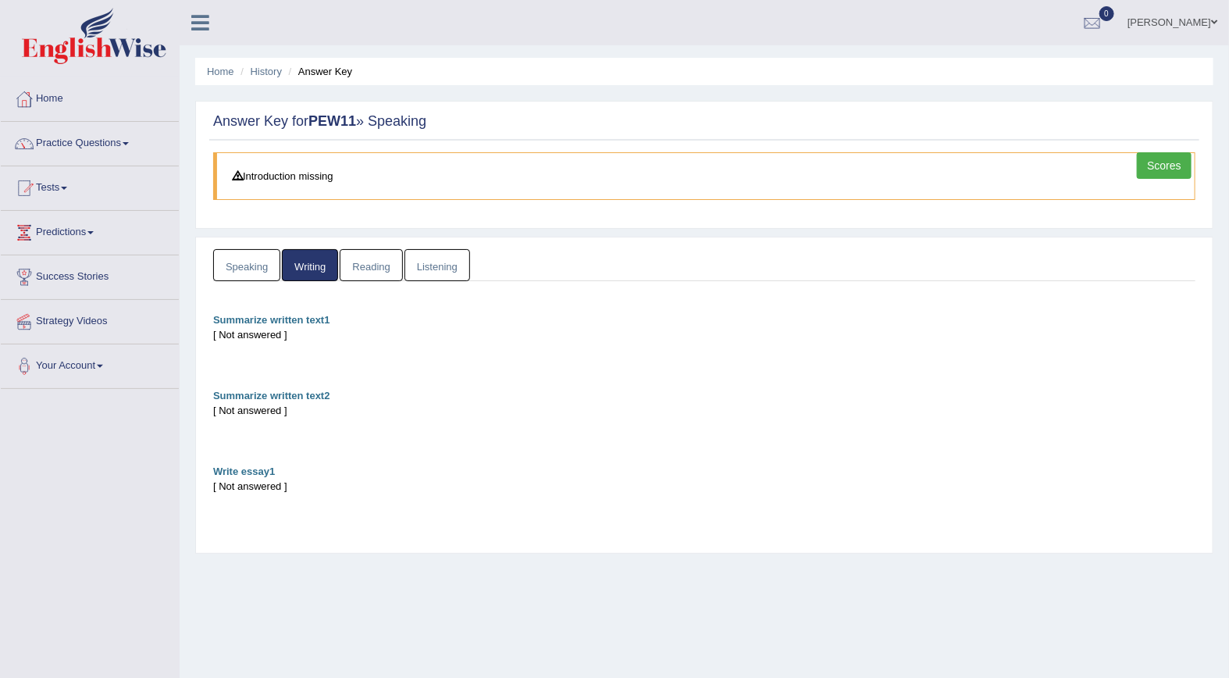
click at [375, 265] on link "Reading" at bounding box center [371, 265] width 62 height 32
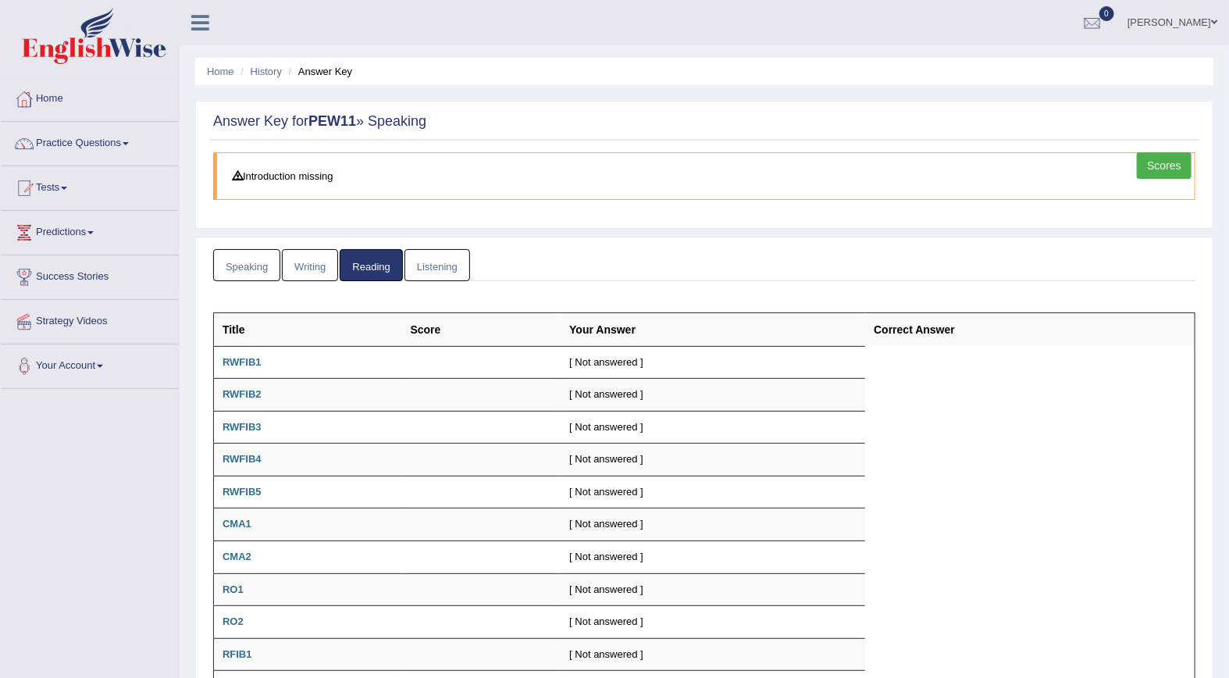
click at [435, 271] on link "Listening" at bounding box center [437, 265] width 66 height 32
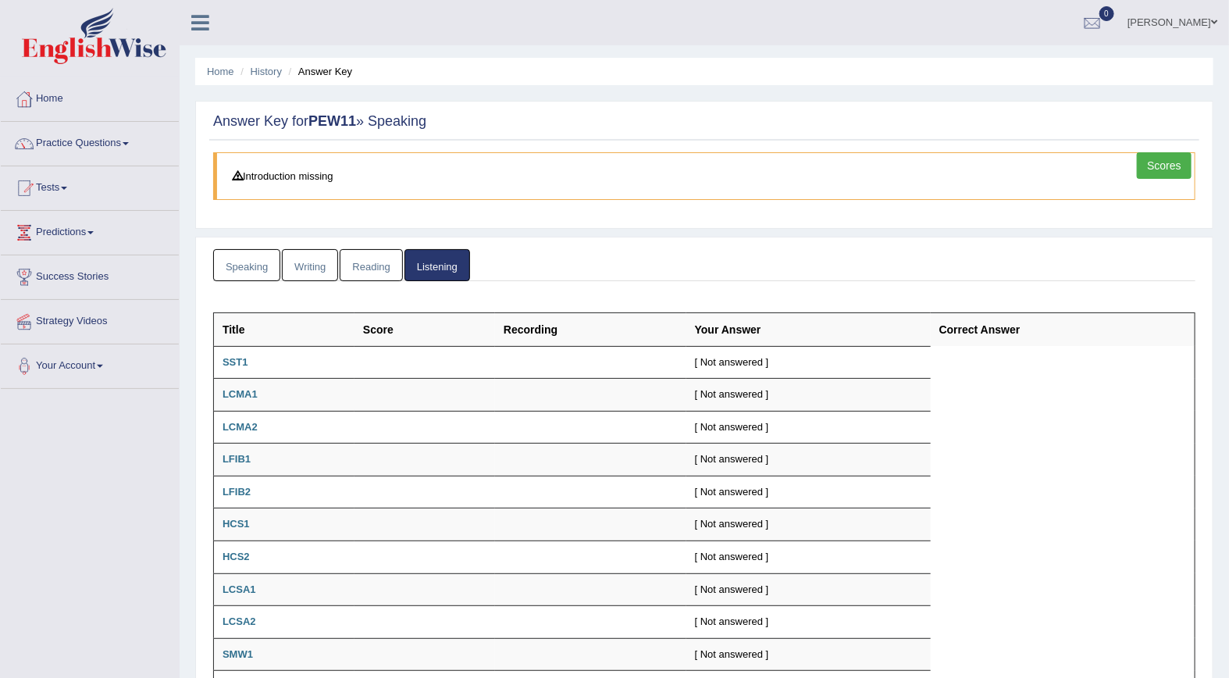
click at [246, 260] on link "Speaking" at bounding box center [246, 265] width 67 height 32
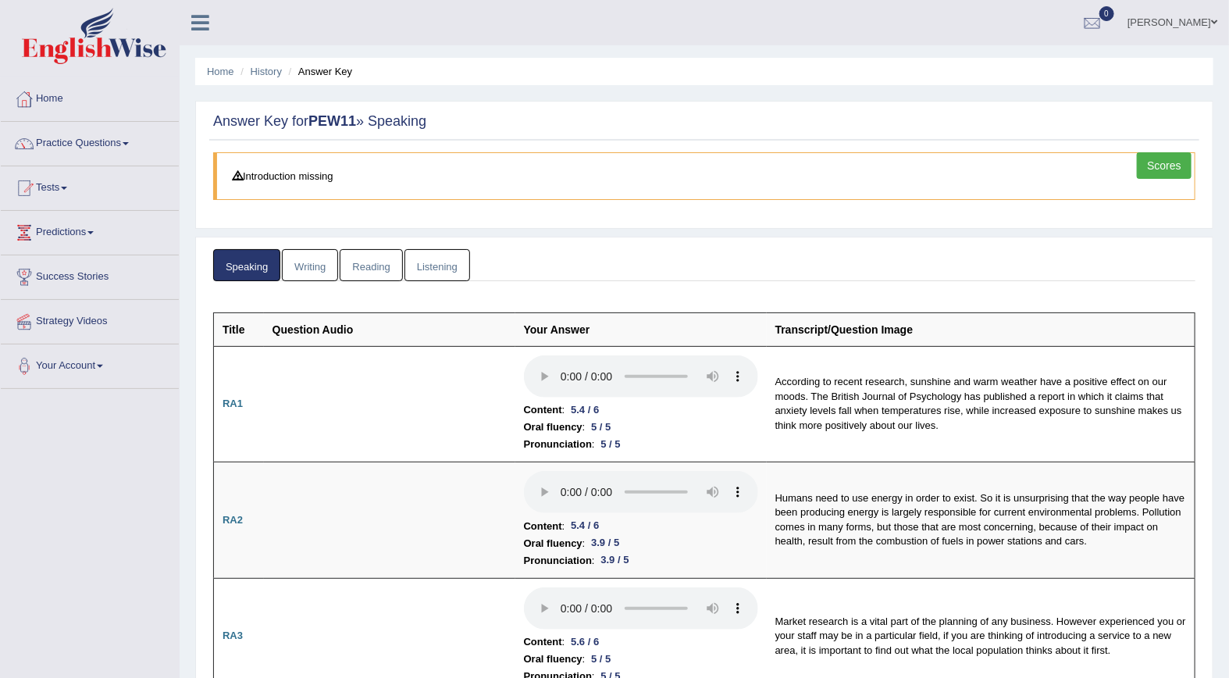
click at [1155, 164] on link "Scores" at bounding box center [1164, 165] width 55 height 27
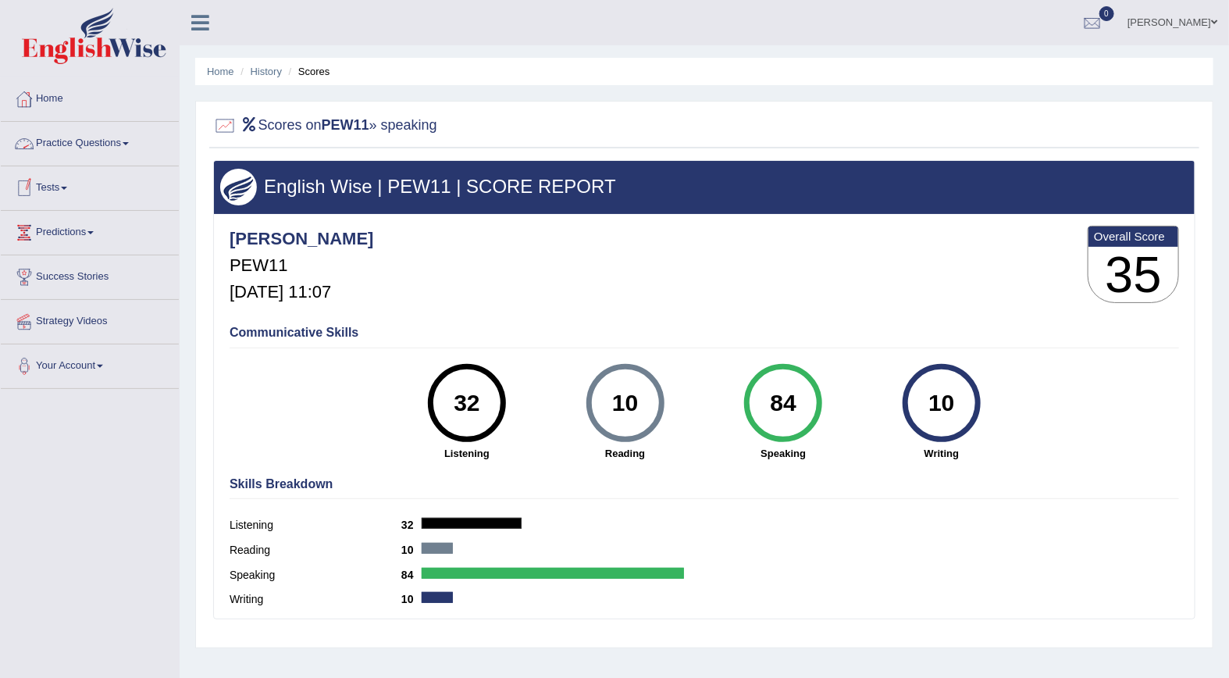
click at [55, 190] on link "Tests" at bounding box center [90, 185] width 178 height 39
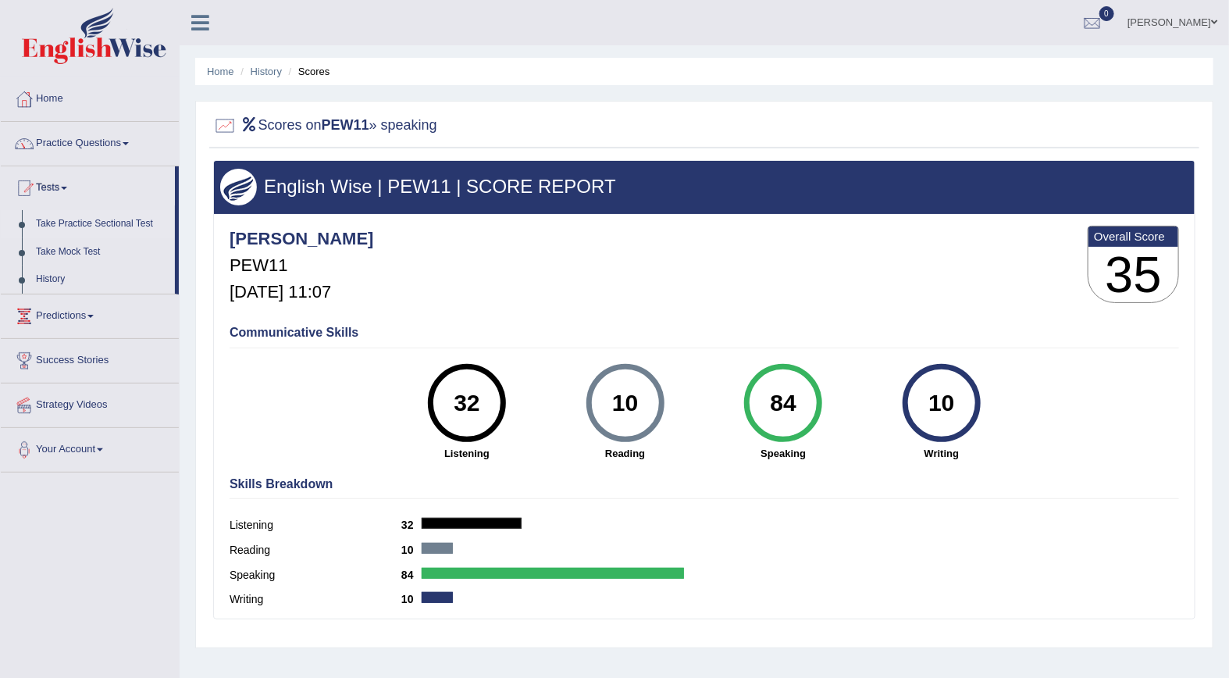
click at [74, 223] on link "Take Practice Sectional Test" at bounding box center [102, 224] width 146 height 28
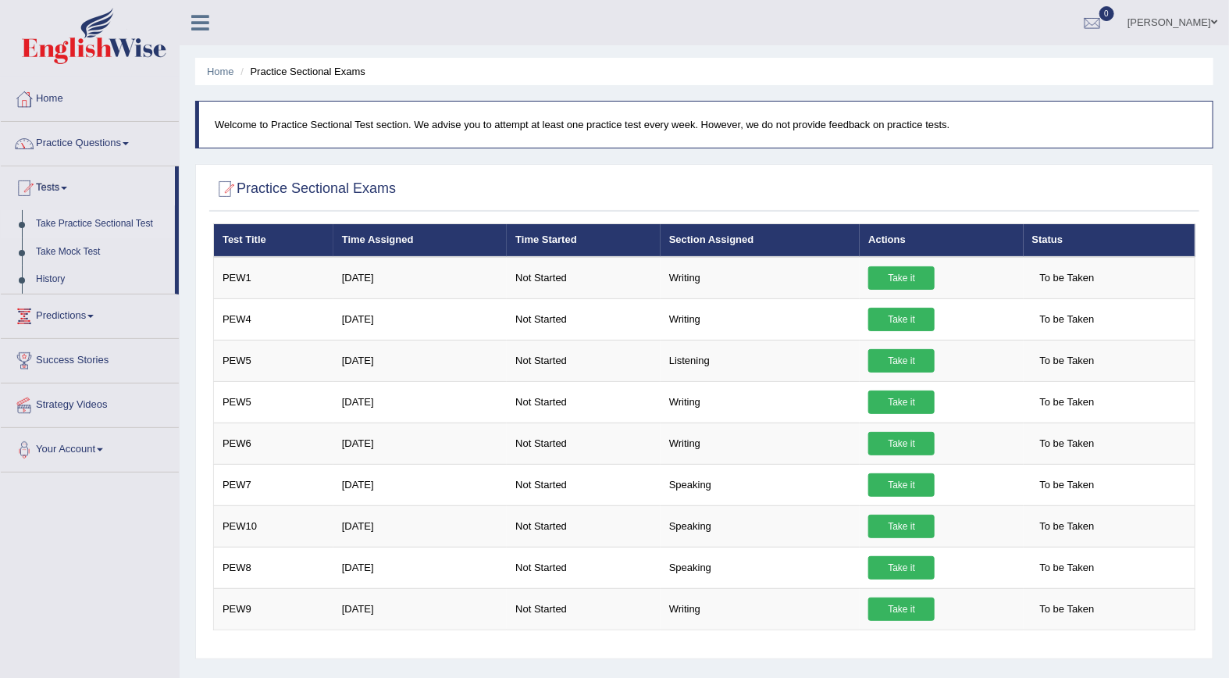
click at [1216, 610] on div "Home Practice Sectional Exams Welcome to Practice Sectional Test section. We ad…" at bounding box center [704, 390] width 1049 height 781
